Goal: Task Accomplishment & Management: Use online tool/utility

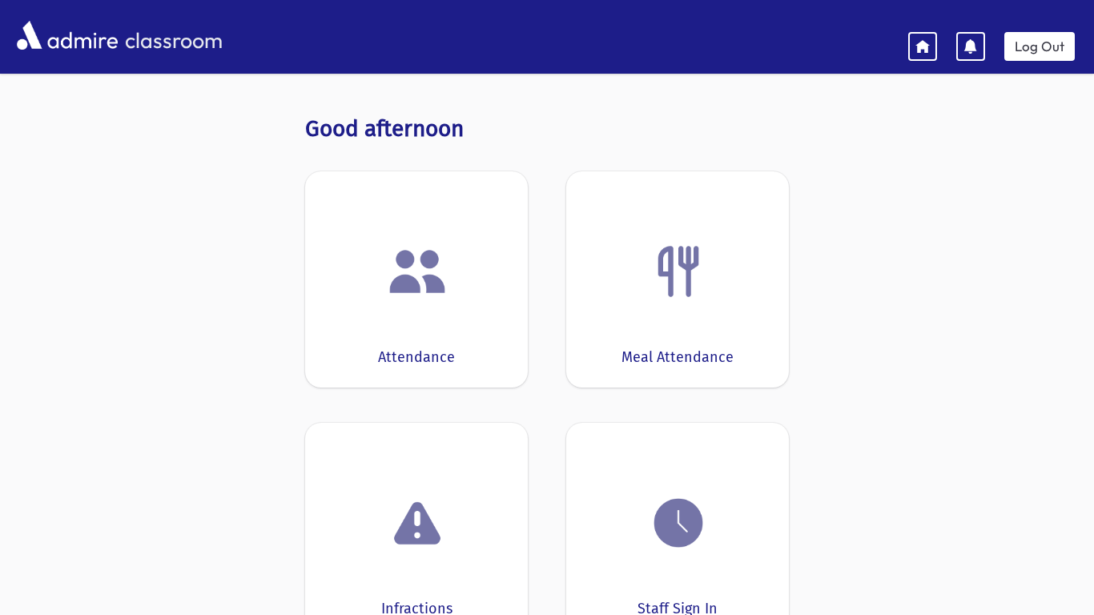
click at [460, 275] on div at bounding box center [416, 271] width 173 height 61
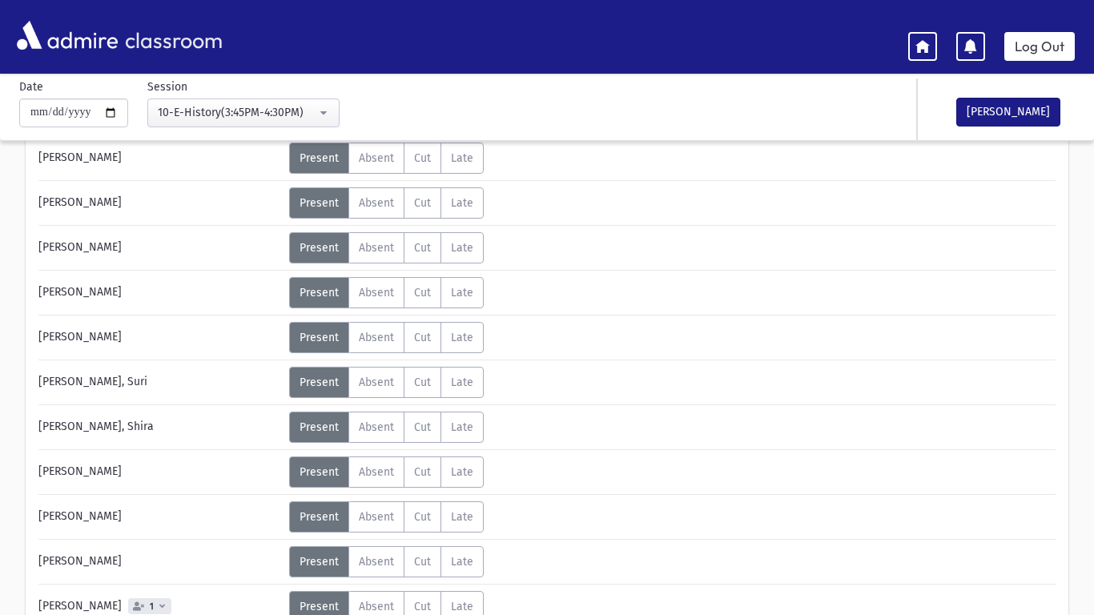
scroll to position [262, 0]
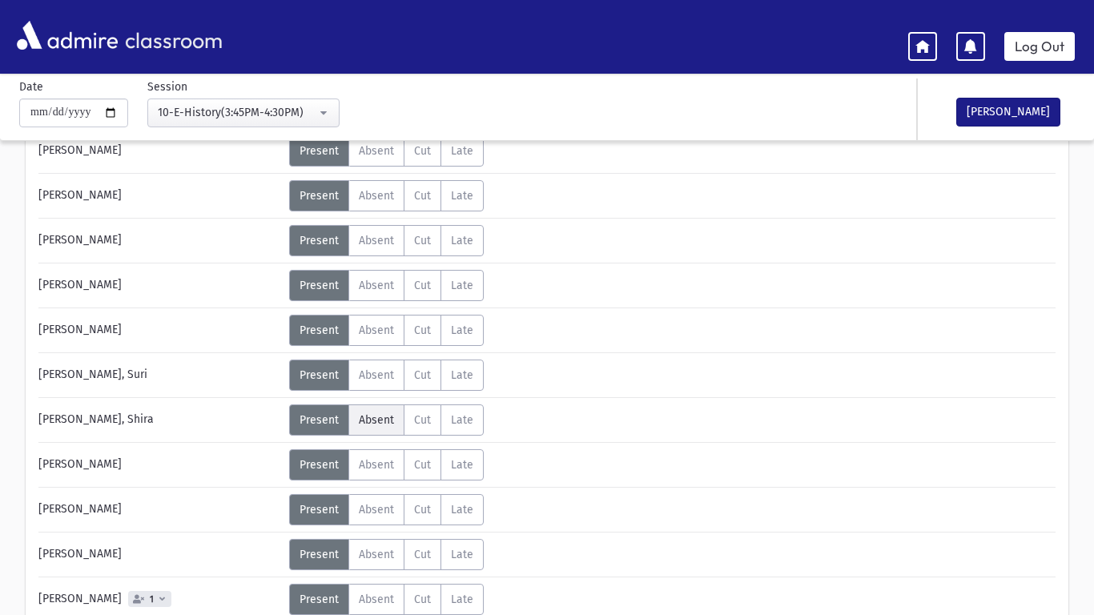
click at [359, 415] on span "Absent" at bounding box center [376, 420] width 35 height 14
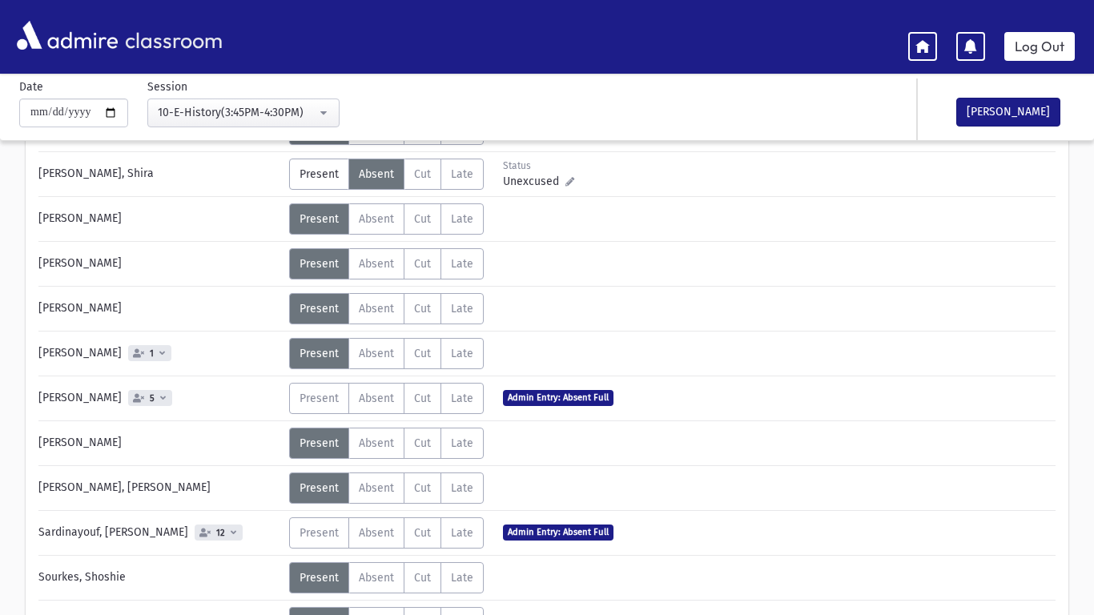
scroll to position [536, 0]
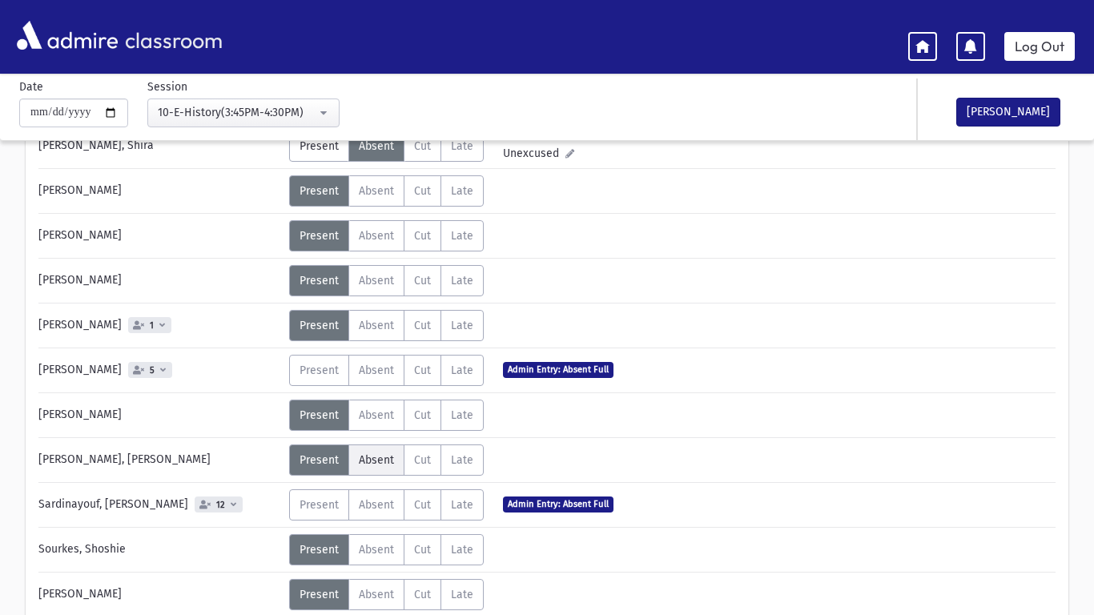
click at [367, 453] on span "Absent" at bounding box center [376, 460] width 35 height 14
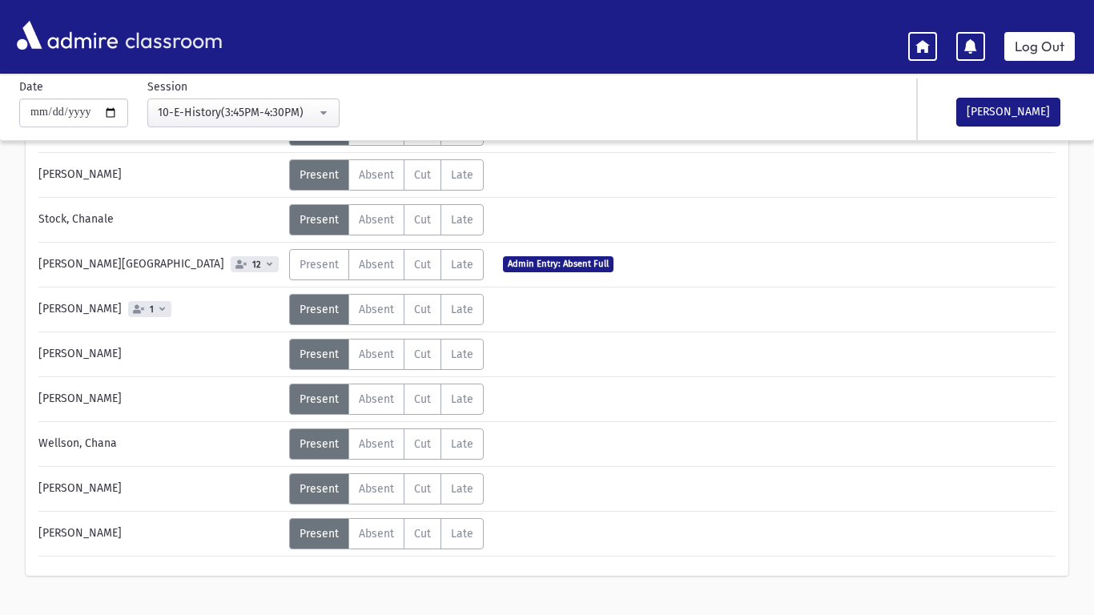
scroll to position [967, 0]
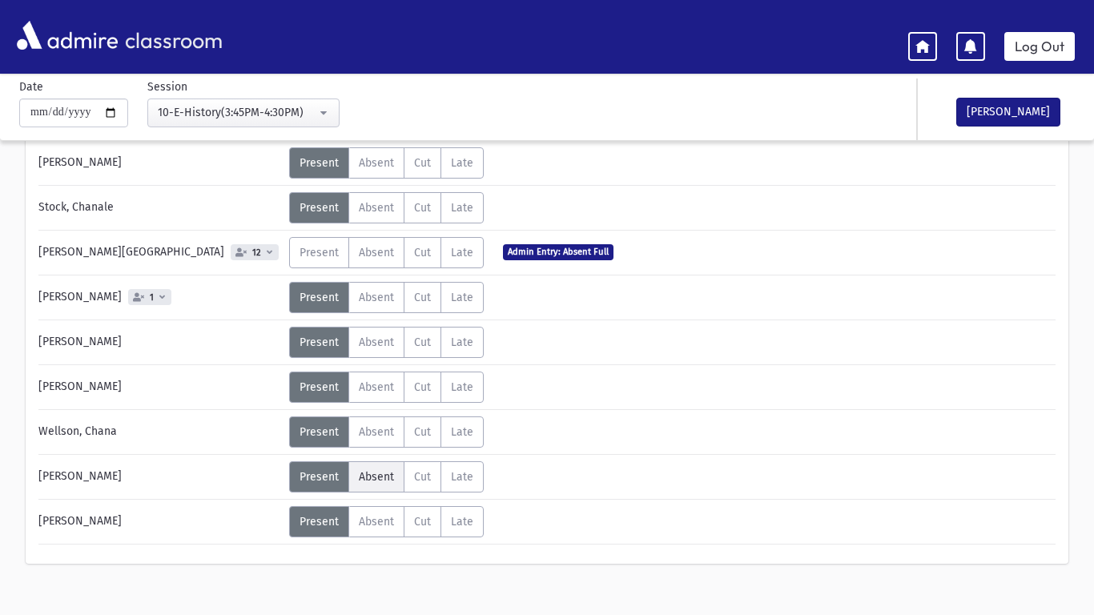
click at [355, 480] on label "Absent A" at bounding box center [376, 476] width 56 height 31
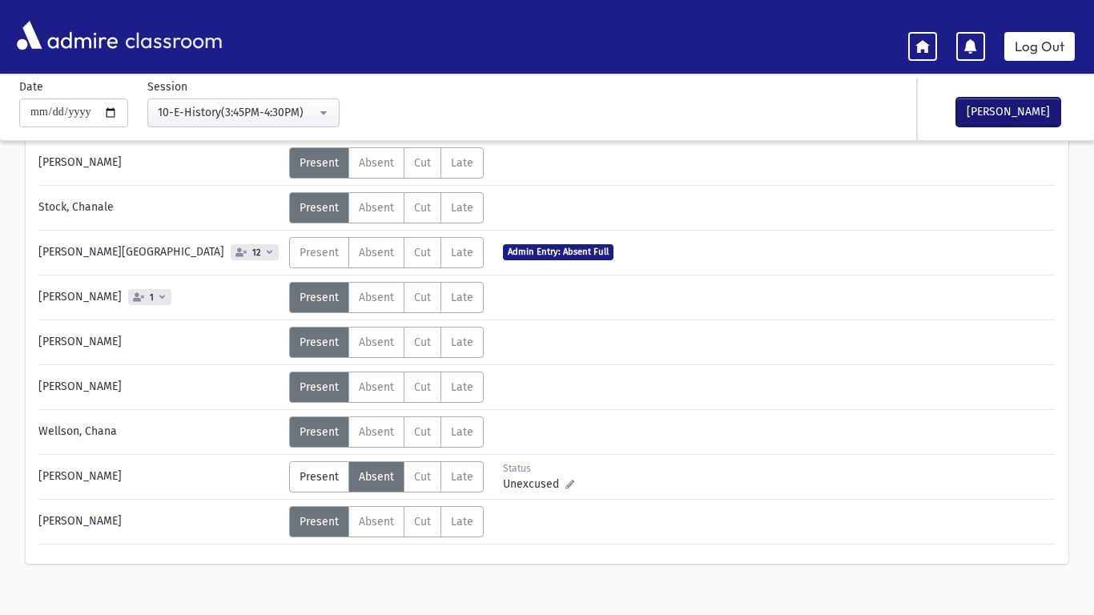
click at [975, 113] on button "[PERSON_NAME]" at bounding box center [1008, 112] width 104 height 29
click at [1031, 39] on link "Log Out" at bounding box center [1039, 46] width 70 height 29
